Goal: Transaction & Acquisition: Purchase product/service

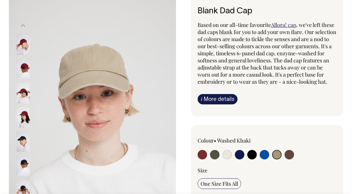
scroll to position [39, 0]
click at [263, 159] on input "radio" at bounding box center [264, 154] width 9 height 9
radio input "true"
select select "Worker Blue"
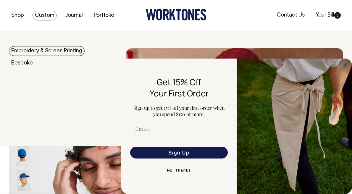
click at [37, 15] on link "Custom" at bounding box center [45, 16] width 24 height 10
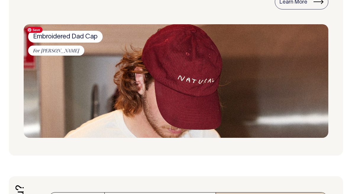
scroll to position [780, 0]
click at [181, 86] on img at bounding box center [176, 81] width 305 height 114
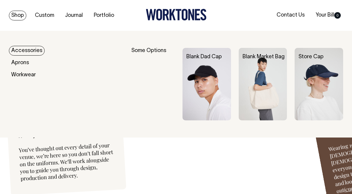
scroll to position [1436, 0]
click at [214, 88] on img at bounding box center [207, 84] width 49 height 73
click at [259, 93] on img at bounding box center [263, 84] width 49 height 73
